Goal: Task Accomplishment & Management: Use online tool/utility

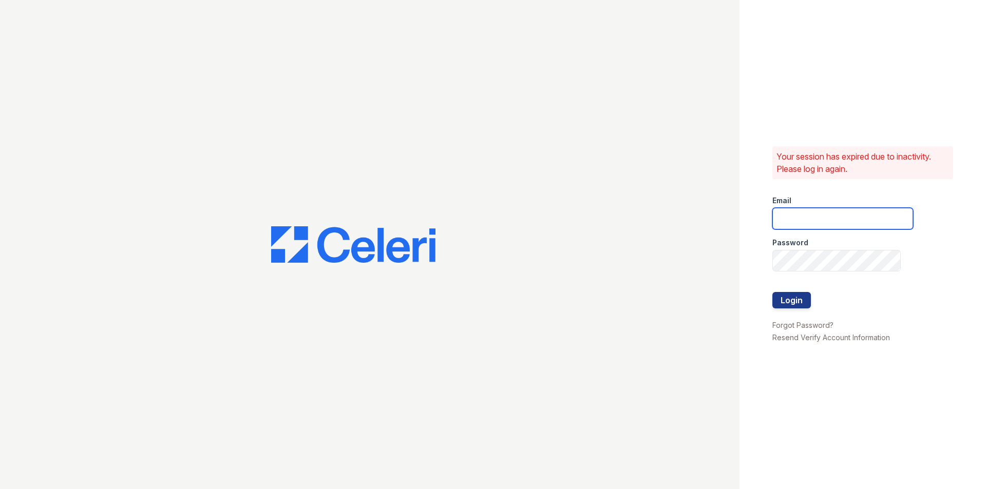
click at [799, 221] on input "email" at bounding box center [842, 219] width 141 height 22
type input "[EMAIL_ADDRESS][DOMAIN_NAME]"
click at [772, 292] on button "Login" at bounding box center [791, 300] width 39 height 16
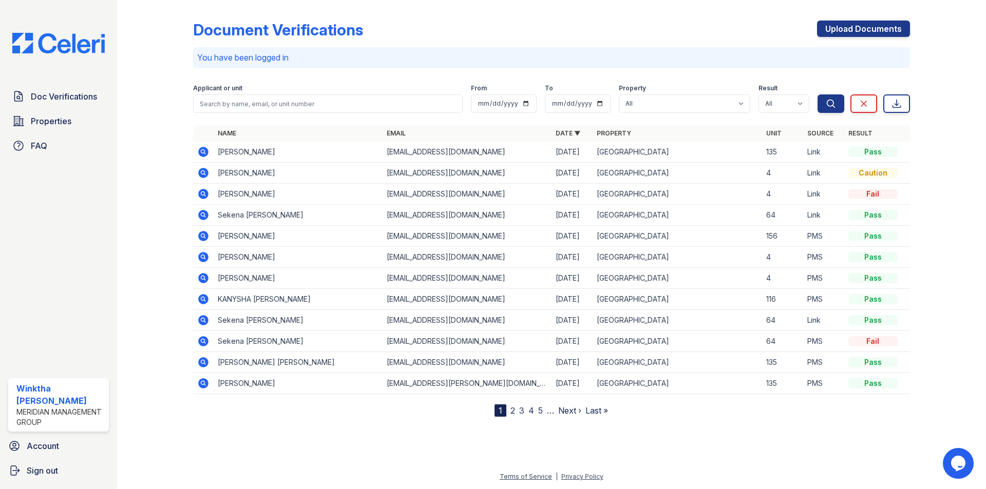
click at [203, 149] on icon at bounding box center [203, 152] width 12 height 12
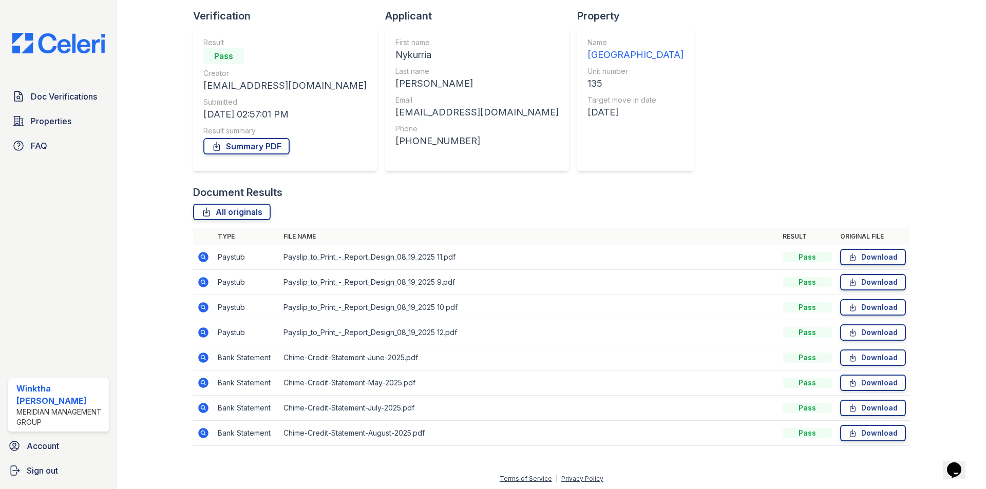
scroll to position [69, 0]
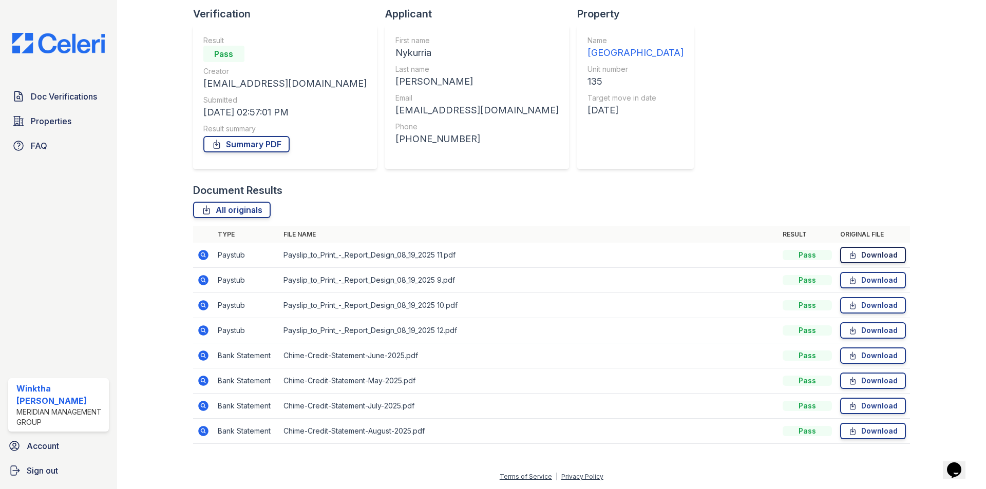
click at [852, 255] on link "Download" at bounding box center [873, 255] width 66 height 16
